Goal: Task Accomplishment & Management: Use online tool/utility

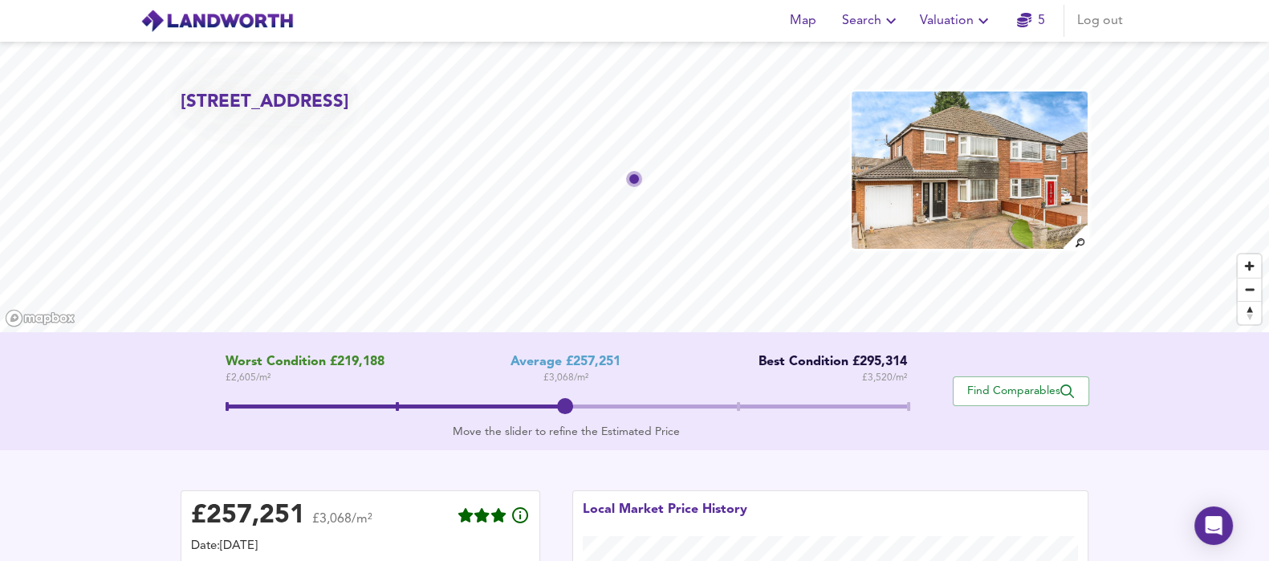
click at [961, 26] on span "Valuation" at bounding box center [956, 21] width 73 height 22
click at [952, 52] on li "New Valuation Report" at bounding box center [957, 57] width 192 height 29
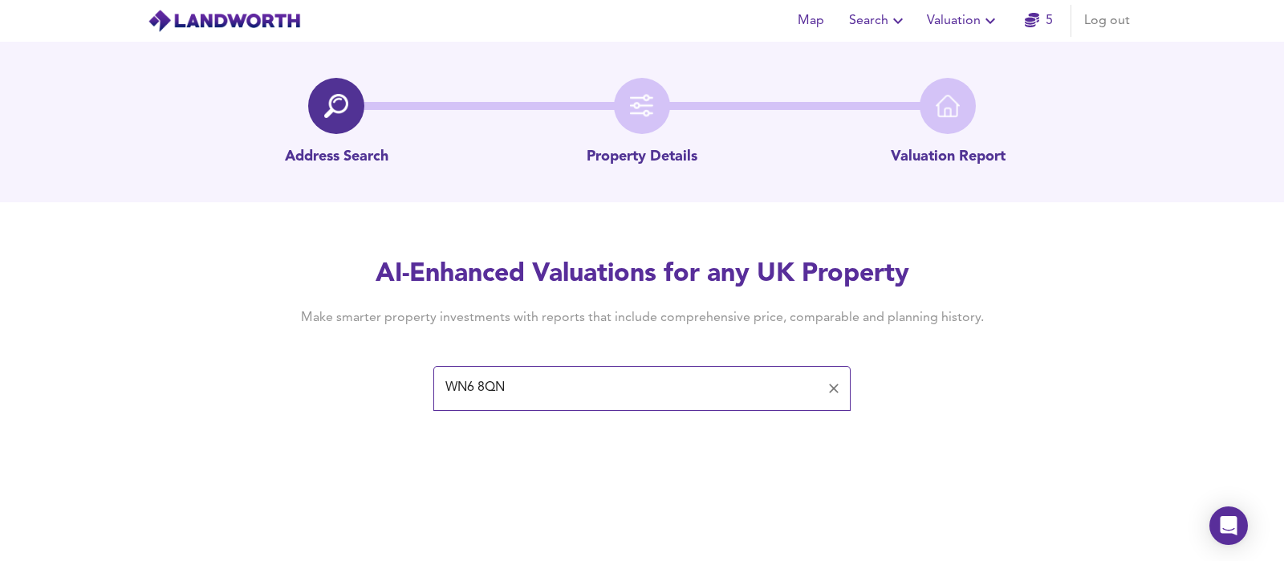
click at [682, 397] on input "WN6 8QN" at bounding box center [630, 388] width 379 height 31
click at [819, 236] on div "Address Search Property Details Valuation Report AI-Enhanced Valuations for any…" at bounding box center [642, 226] width 1284 height 368
click at [562, 378] on input "WN6 8QN" at bounding box center [630, 388] width 379 height 31
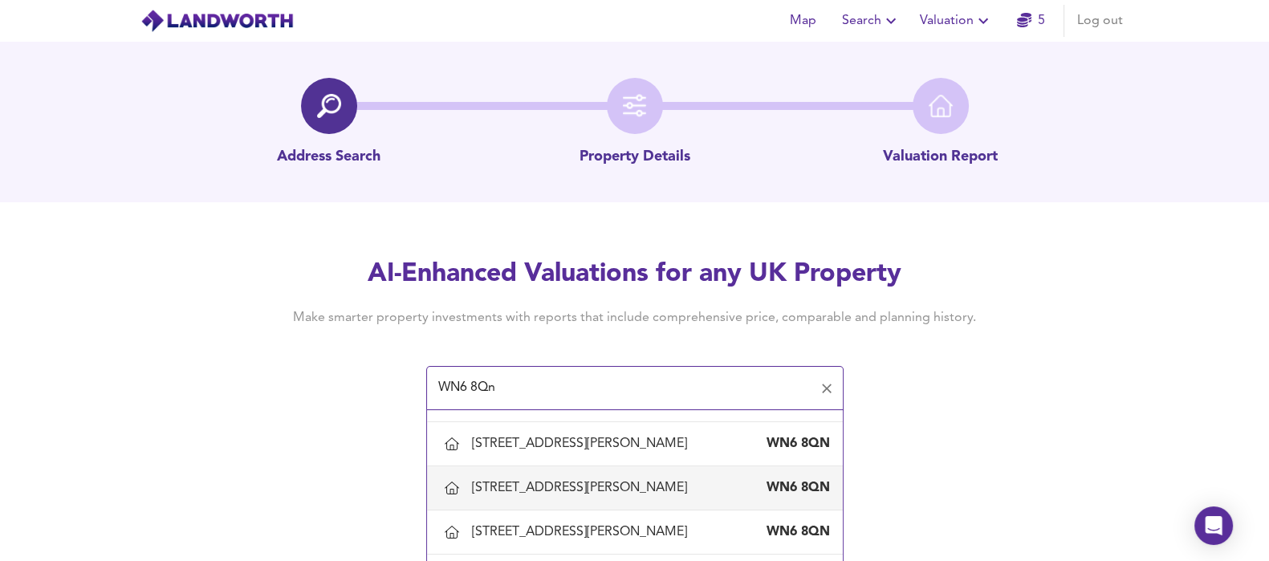
scroll to position [1104, 0]
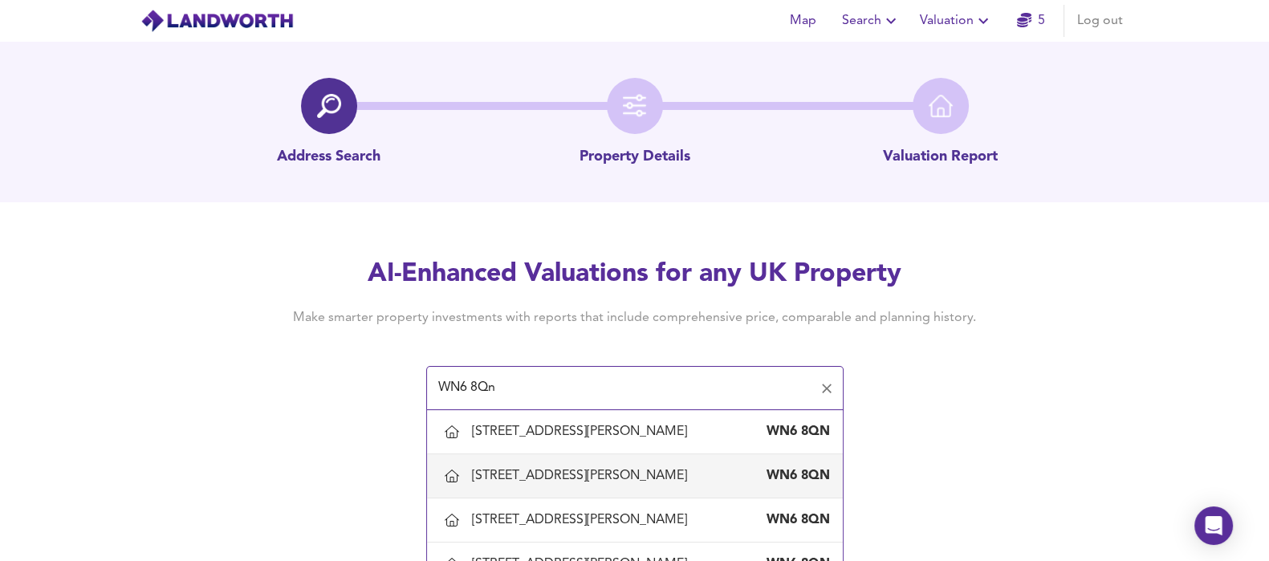
click at [552, 459] on div "[STREET_ADDRESS][PERSON_NAME]" at bounding box center [635, 476] width 390 height 34
type input "[STREET_ADDRESS][PERSON_NAME]"
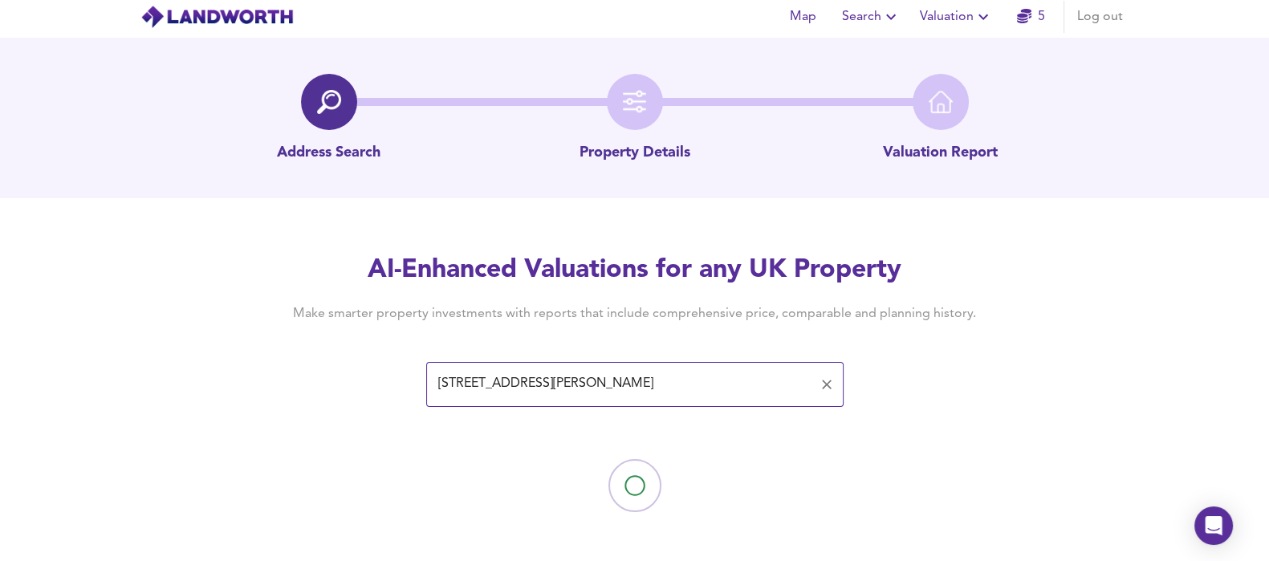
scroll to position [8, 0]
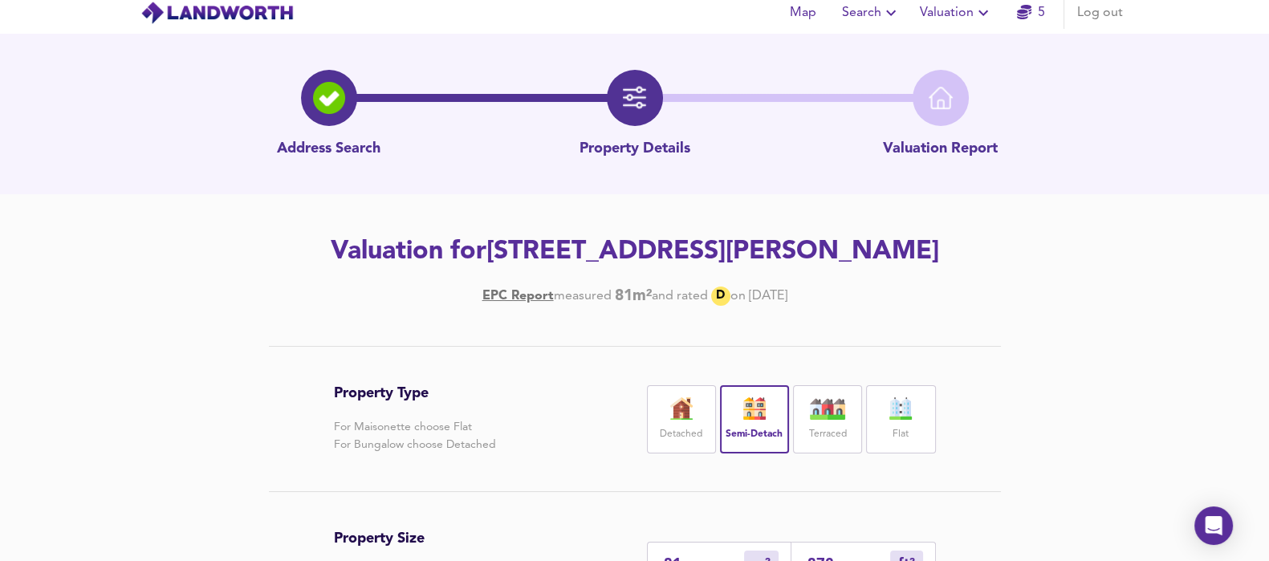
click at [762, 404] on img at bounding box center [755, 408] width 40 height 22
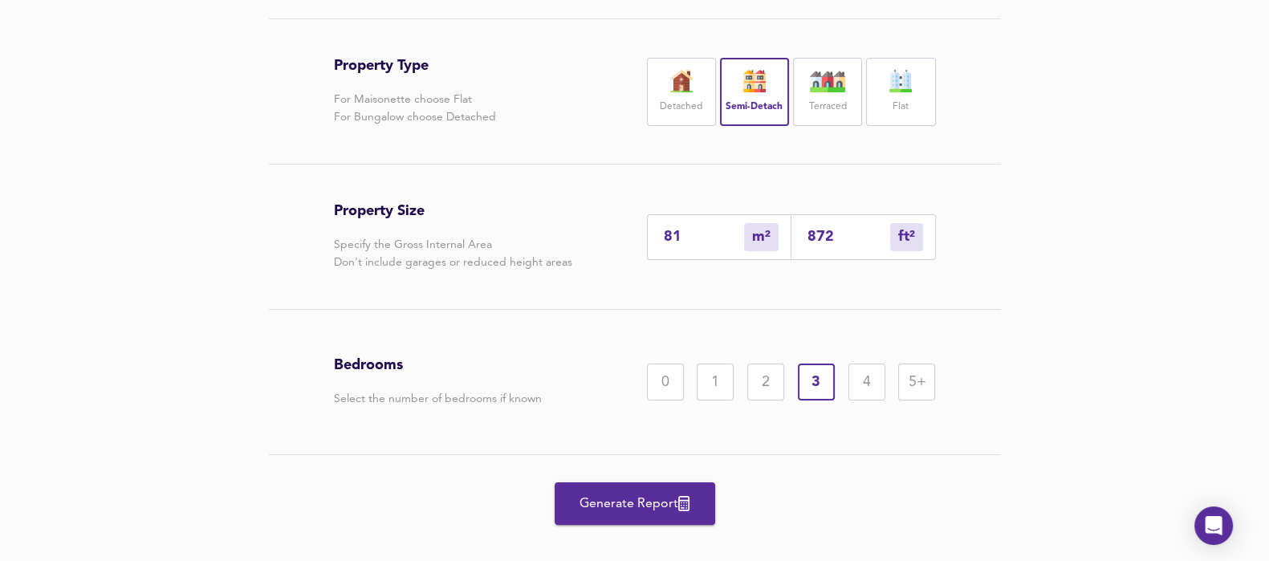
scroll to position [358, 0]
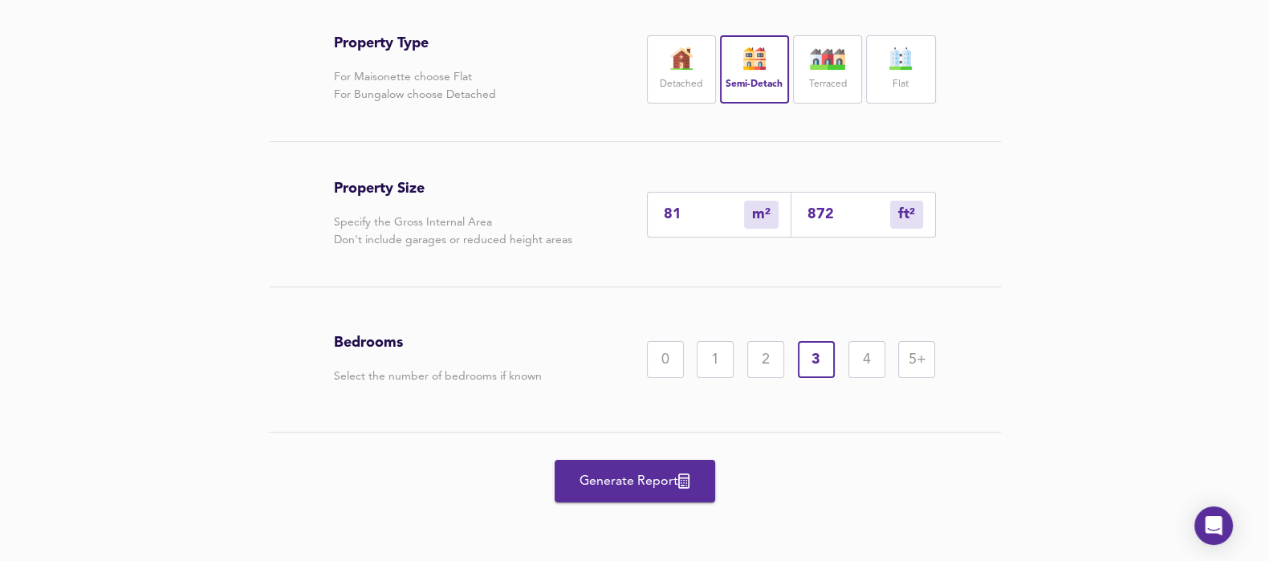
click at [641, 467] on button "Generate Report" at bounding box center [635, 481] width 161 height 43
